Goal: Transaction & Acquisition: Purchase product/service

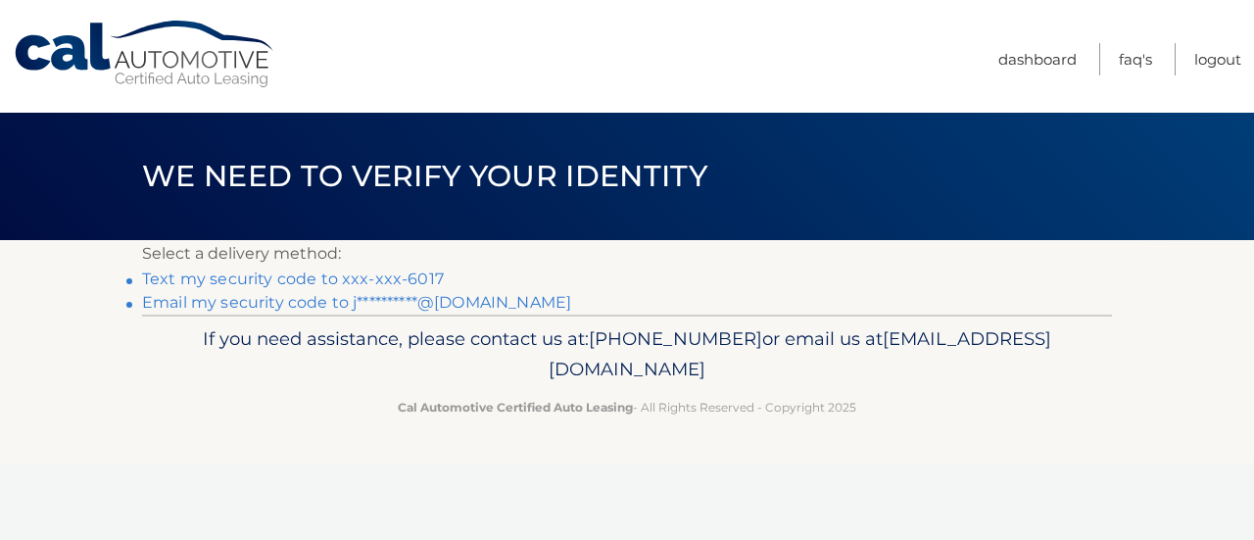
click at [393, 288] on link "Text my security code to xxx-xxx-6017" at bounding box center [293, 278] width 302 height 19
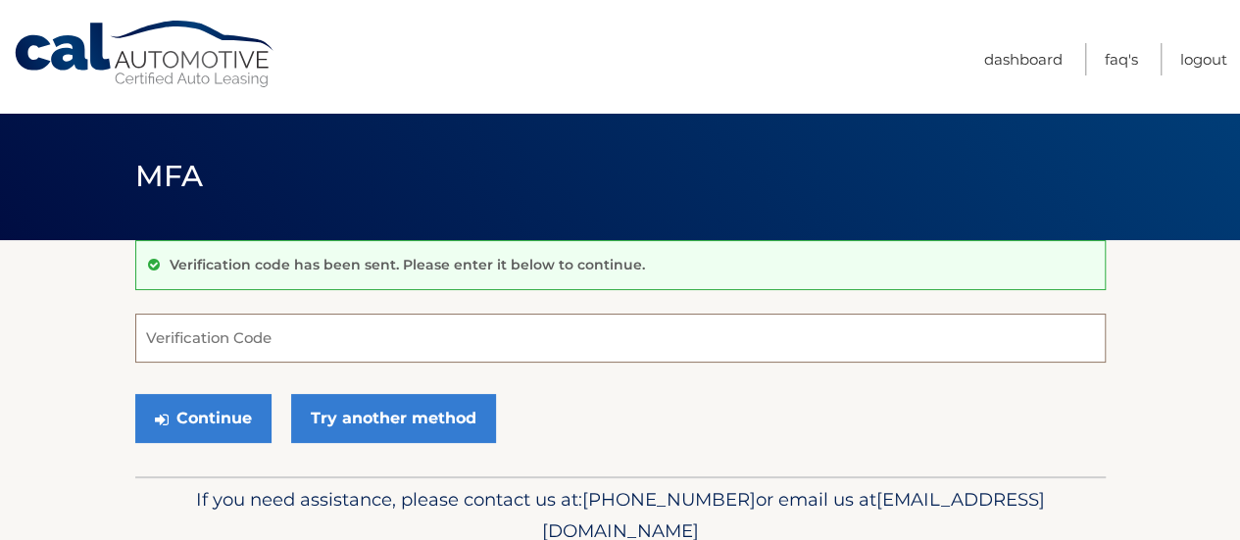
click at [353, 358] on input "Verification Code" at bounding box center [620, 338] width 970 height 49
type input "046484"
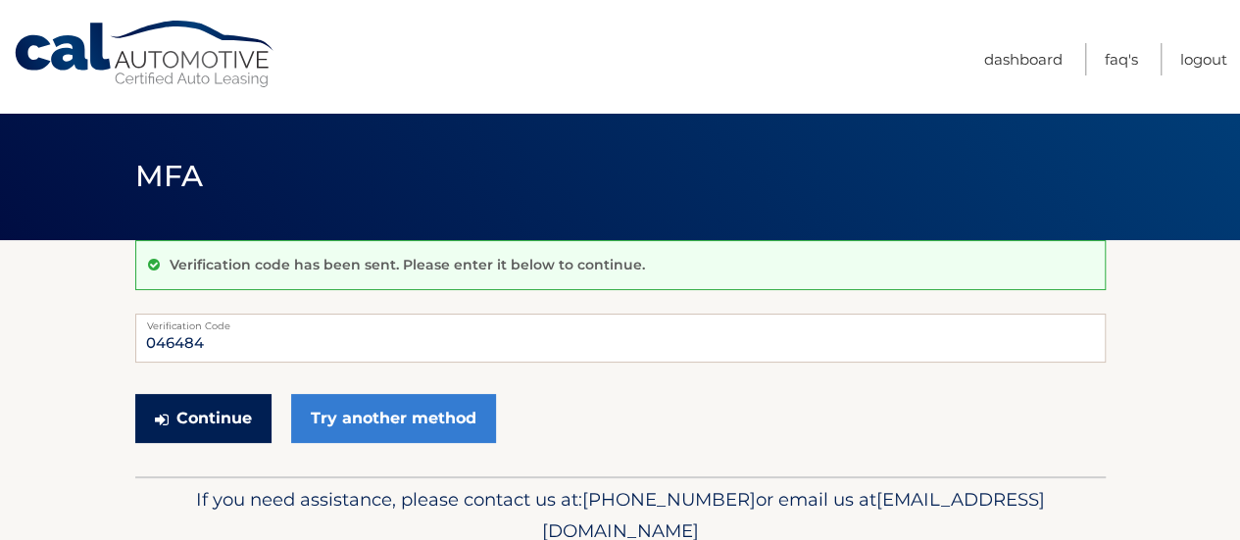
click at [210, 443] on button "Continue" at bounding box center [203, 418] width 136 height 49
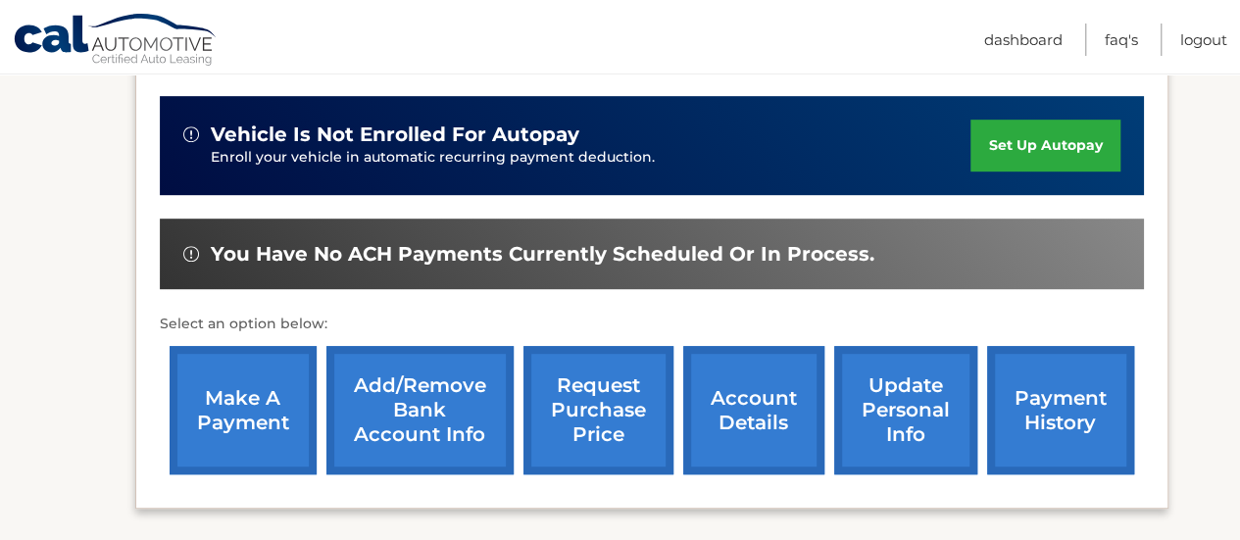
scroll to position [490, 0]
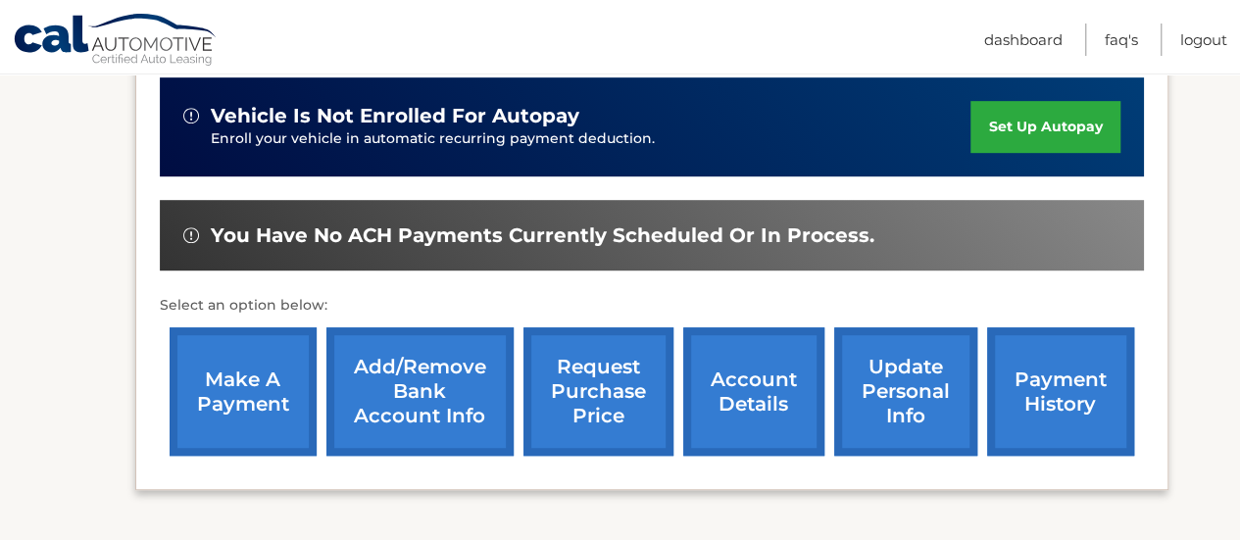
click at [223, 409] on link "make a payment" at bounding box center [243, 391] width 147 height 128
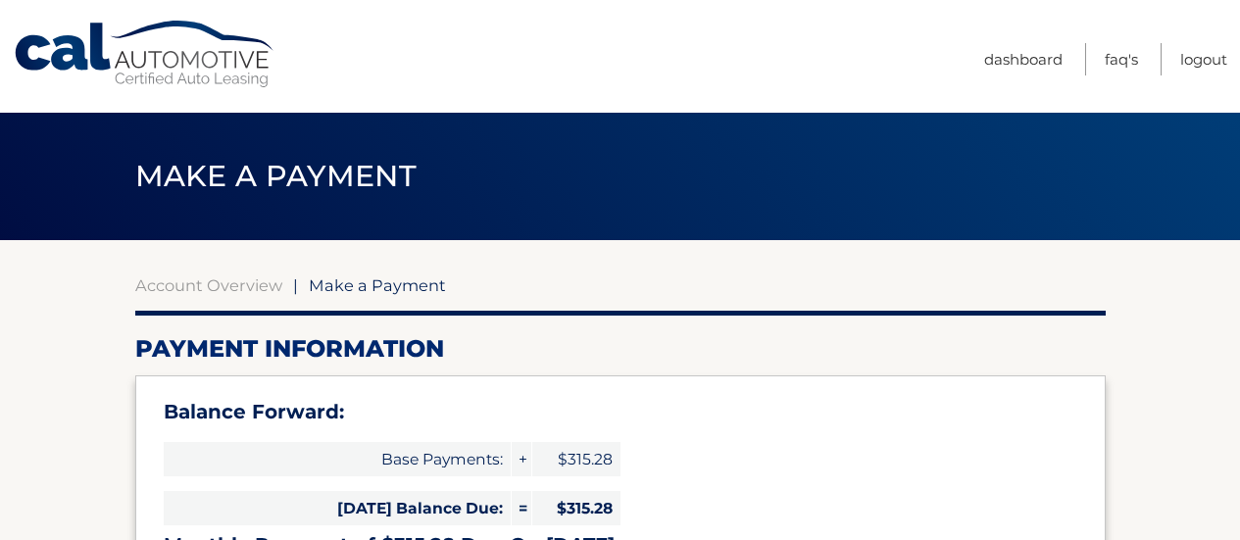
select select "YzhiNjY1MDAtODQ5MS00NDI0LThjZWQtNDI2MGI0MjgyMzE3"
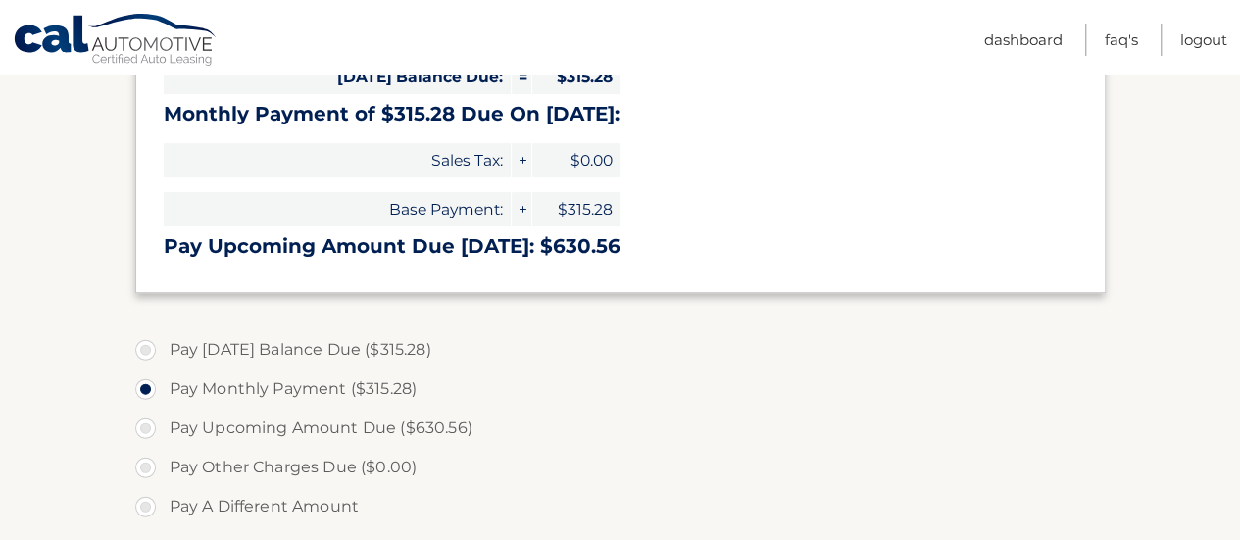
scroll to position [490, 0]
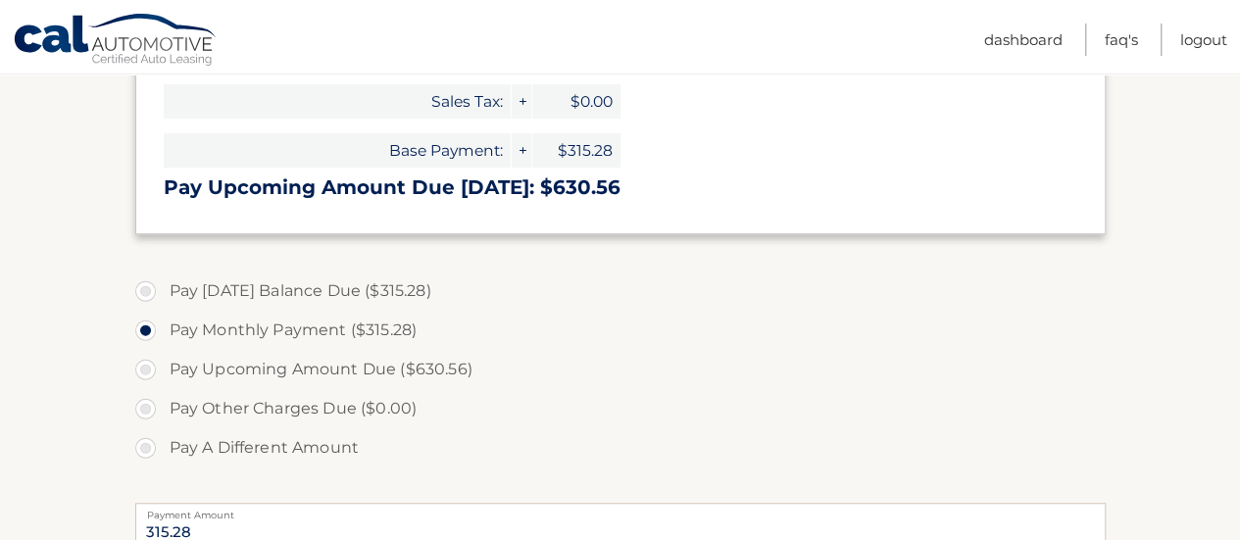
click at [147, 311] on label "Pay [DATE] Balance Due ($315.28)" at bounding box center [620, 290] width 970 height 39
click at [147, 303] on input "Pay [DATE] Balance Due ($315.28)" at bounding box center [153, 286] width 20 height 31
radio input "true"
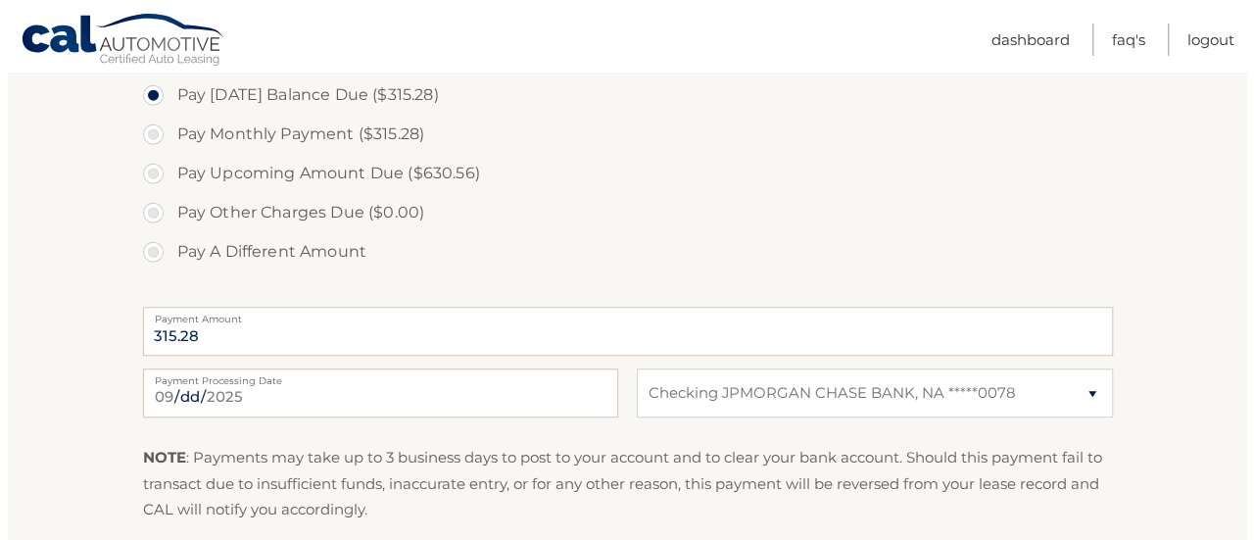
scroll to position [882, 0]
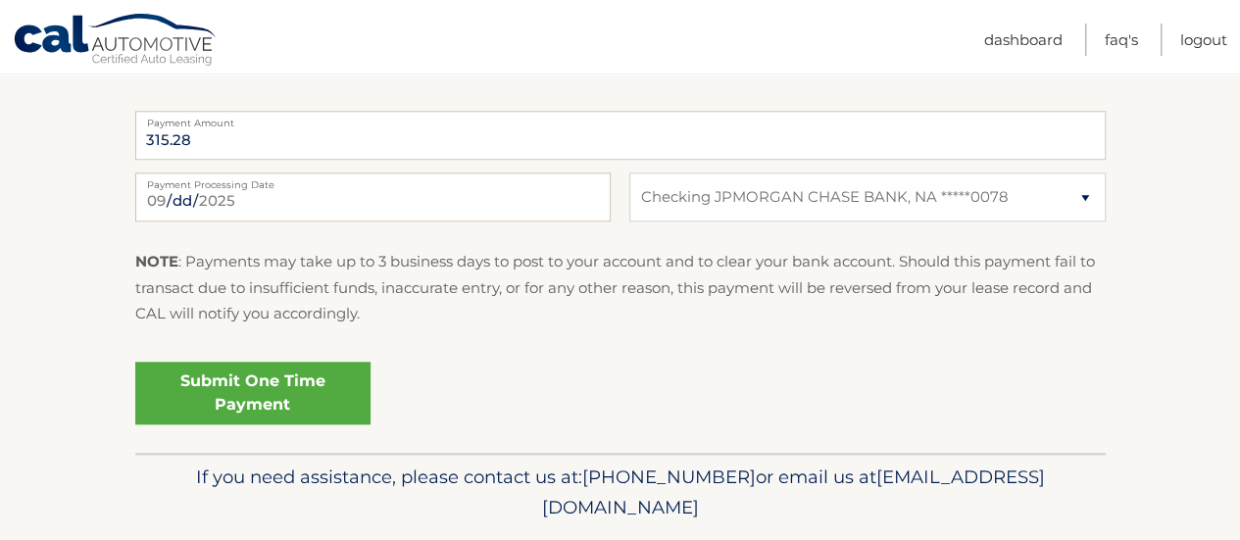
click at [342, 424] on link "Submit One Time Payment" at bounding box center [252, 393] width 235 height 63
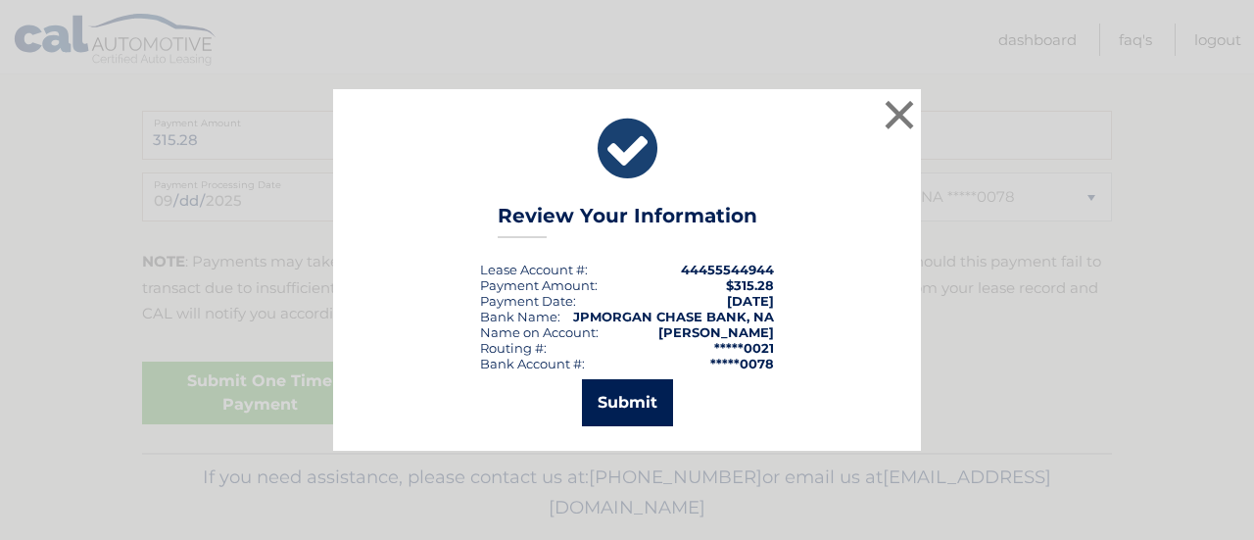
click at [582, 420] on button "Submit" at bounding box center [627, 402] width 91 height 47
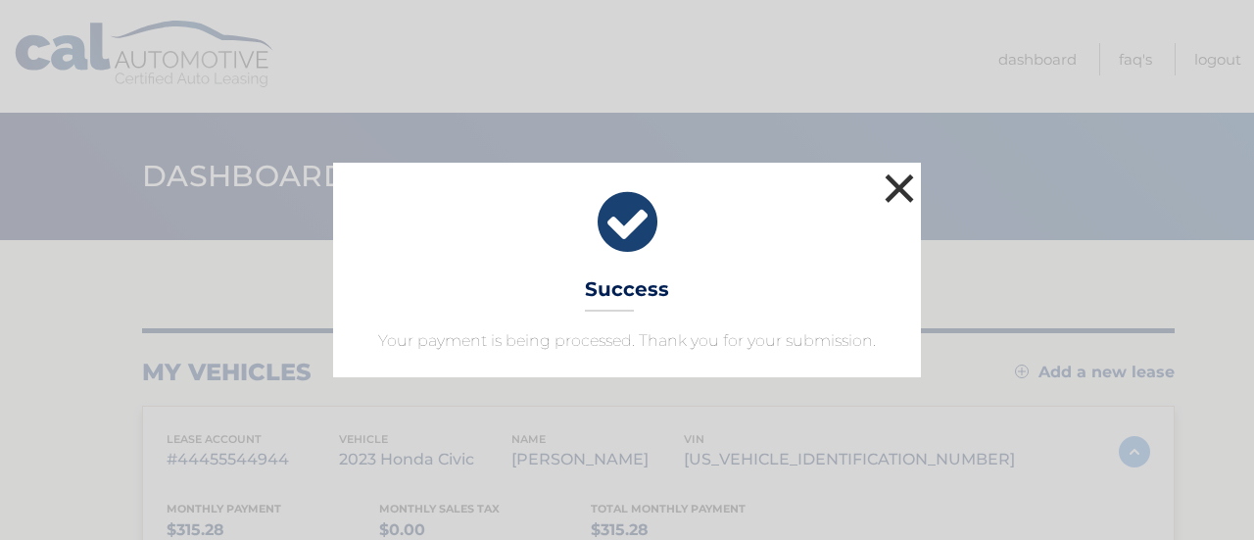
click at [915, 169] on button "×" at bounding box center [899, 188] width 39 height 39
